Goal: Information Seeking & Learning: Find specific fact

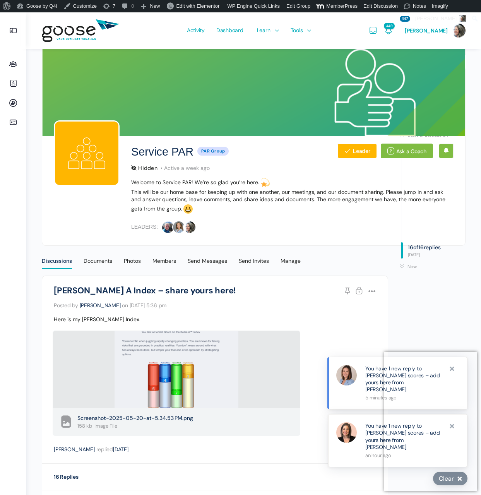
scroll to position [3264, 0]
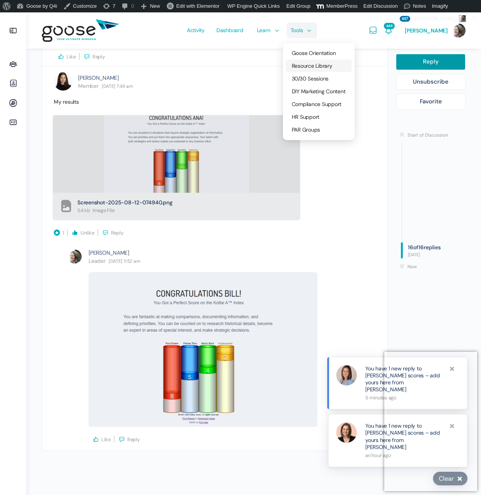
click at [308, 67] on span "Resource Library" at bounding box center [312, 65] width 41 height 7
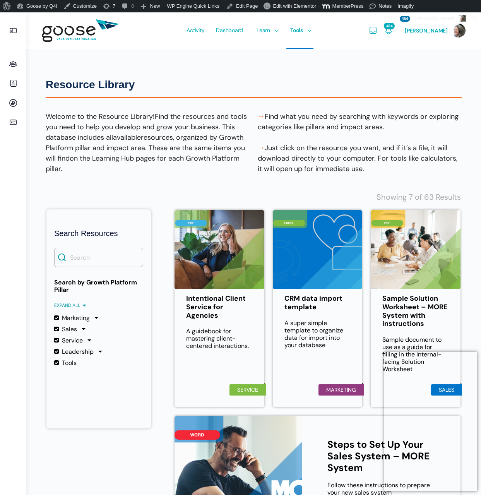
click at [120, 260] on e-page-transition at bounding box center [240, 247] width 481 height 495
click at [77, 260] on input "Search" at bounding box center [98, 257] width 89 height 19
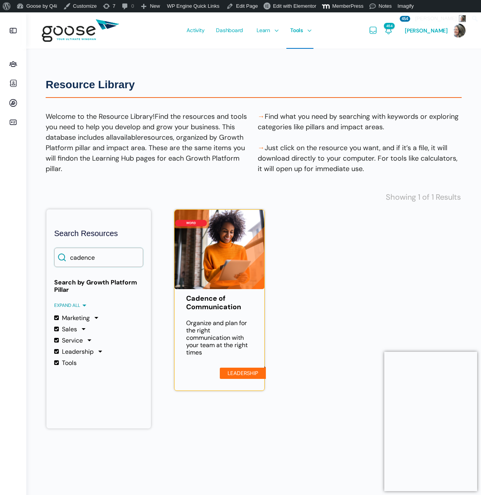
type input "cadence"
